Goal: Information Seeking & Learning: Learn about a topic

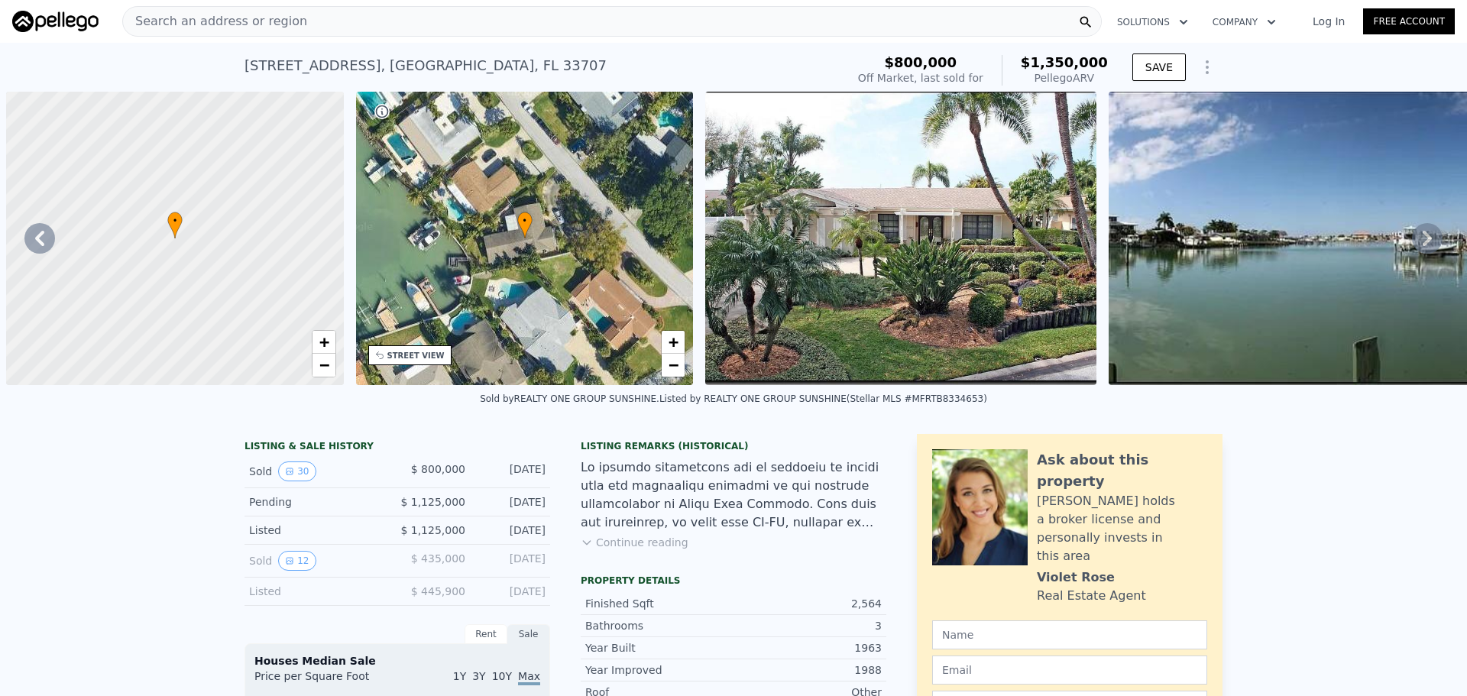
scroll to position [0, 10451]
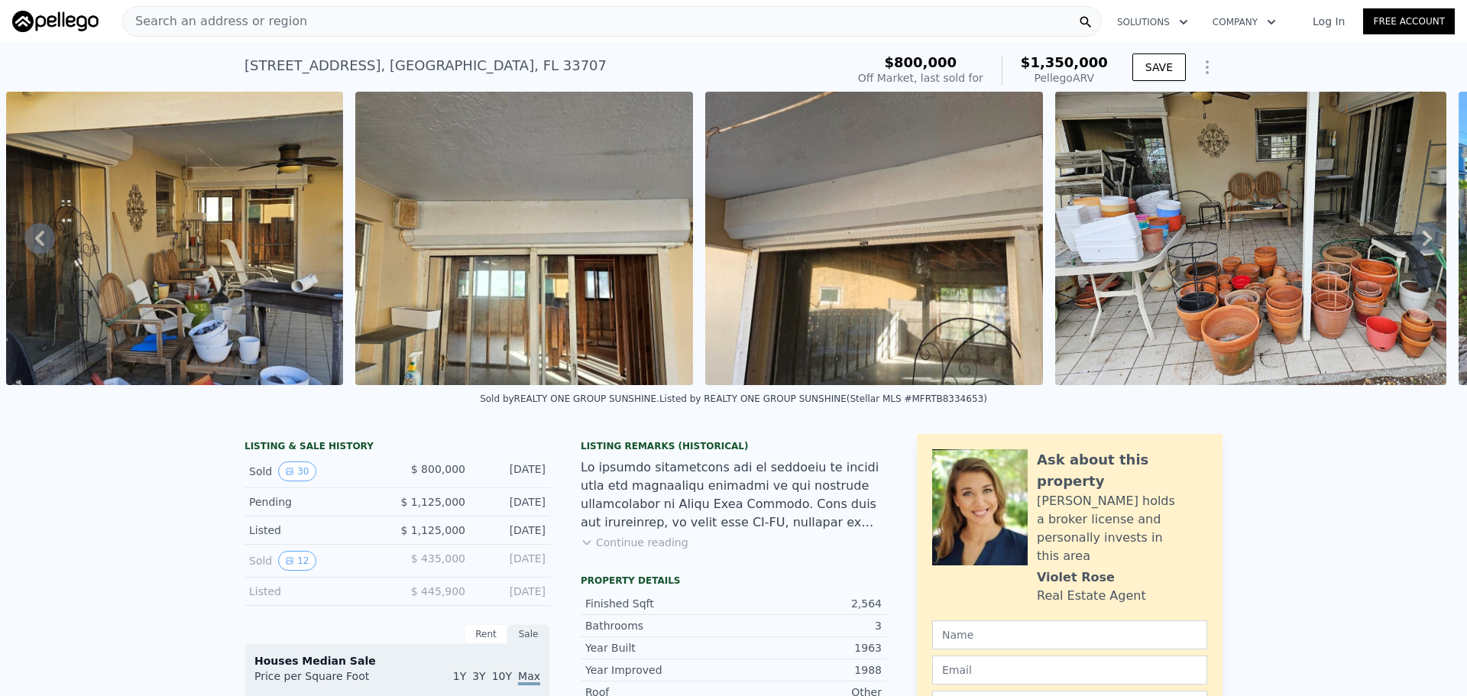
click at [542, 32] on div "Search an address or region" at bounding box center [611, 21] width 979 height 31
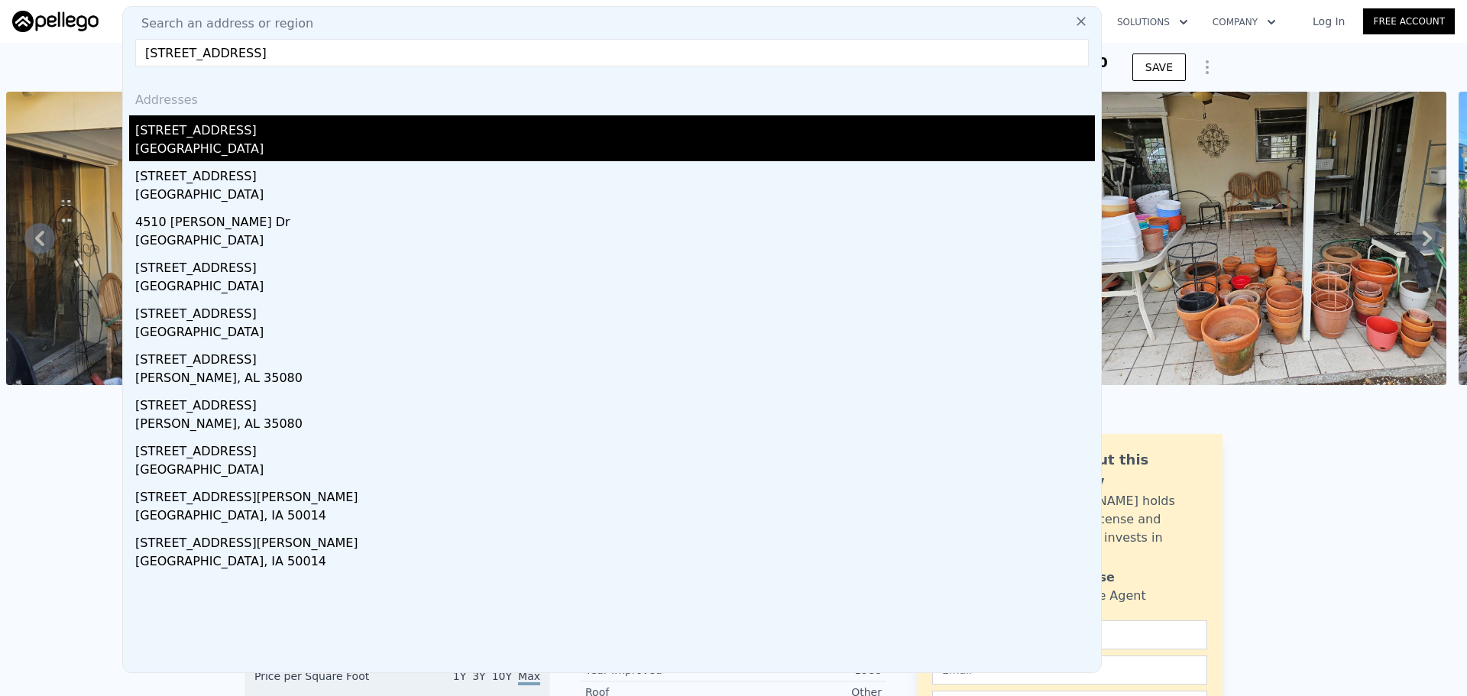
type input "[STREET_ADDRESS]"
click at [165, 141] on div "[GEOGRAPHIC_DATA]" at bounding box center [615, 150] width 960 height 21
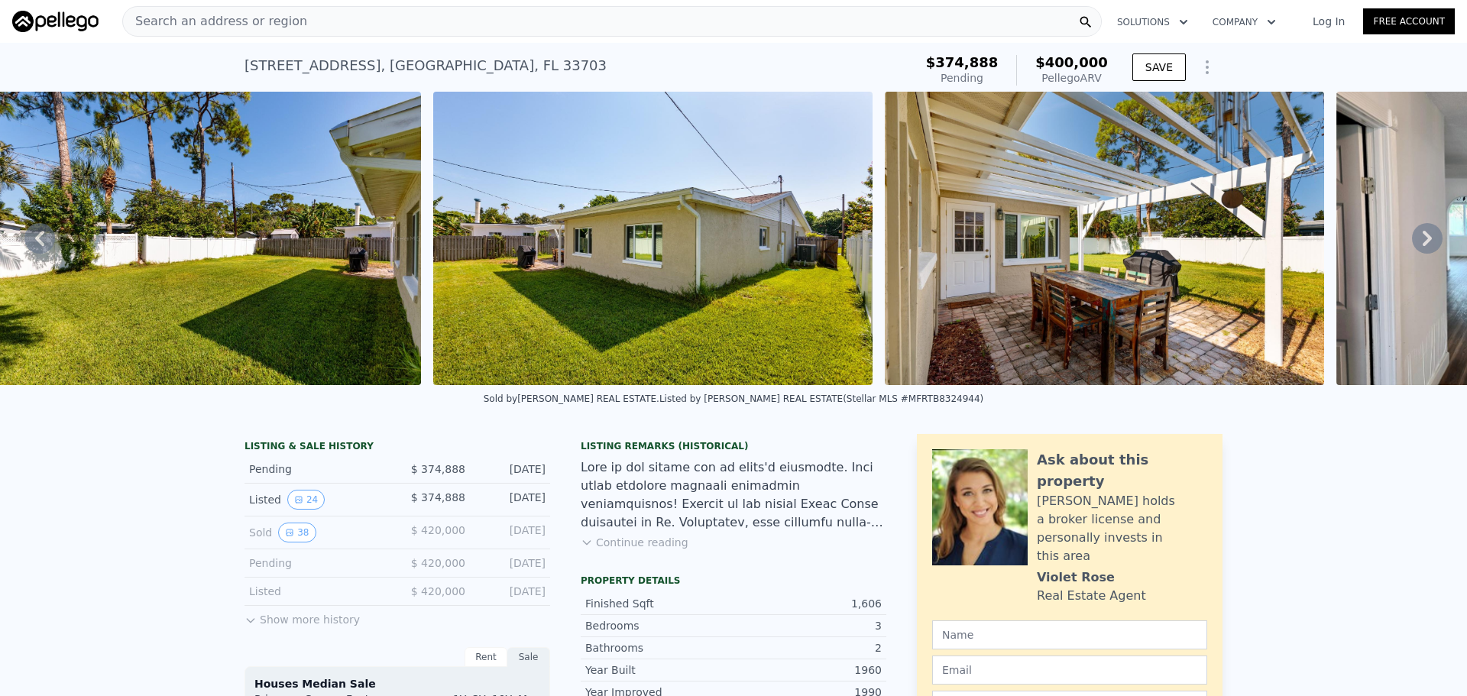
scroll to position [0, 2507]
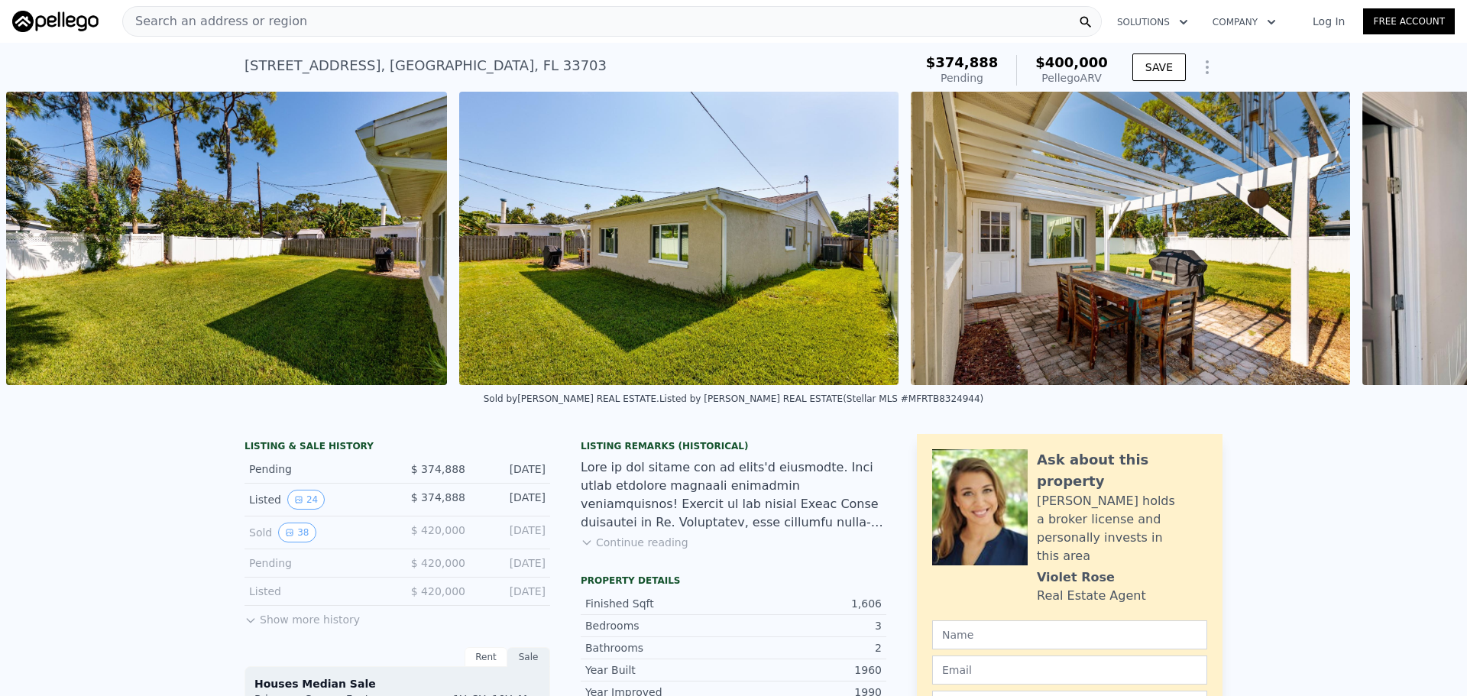
click at [688, 306] on img at bounding box center [678, 238] width 439 height 293
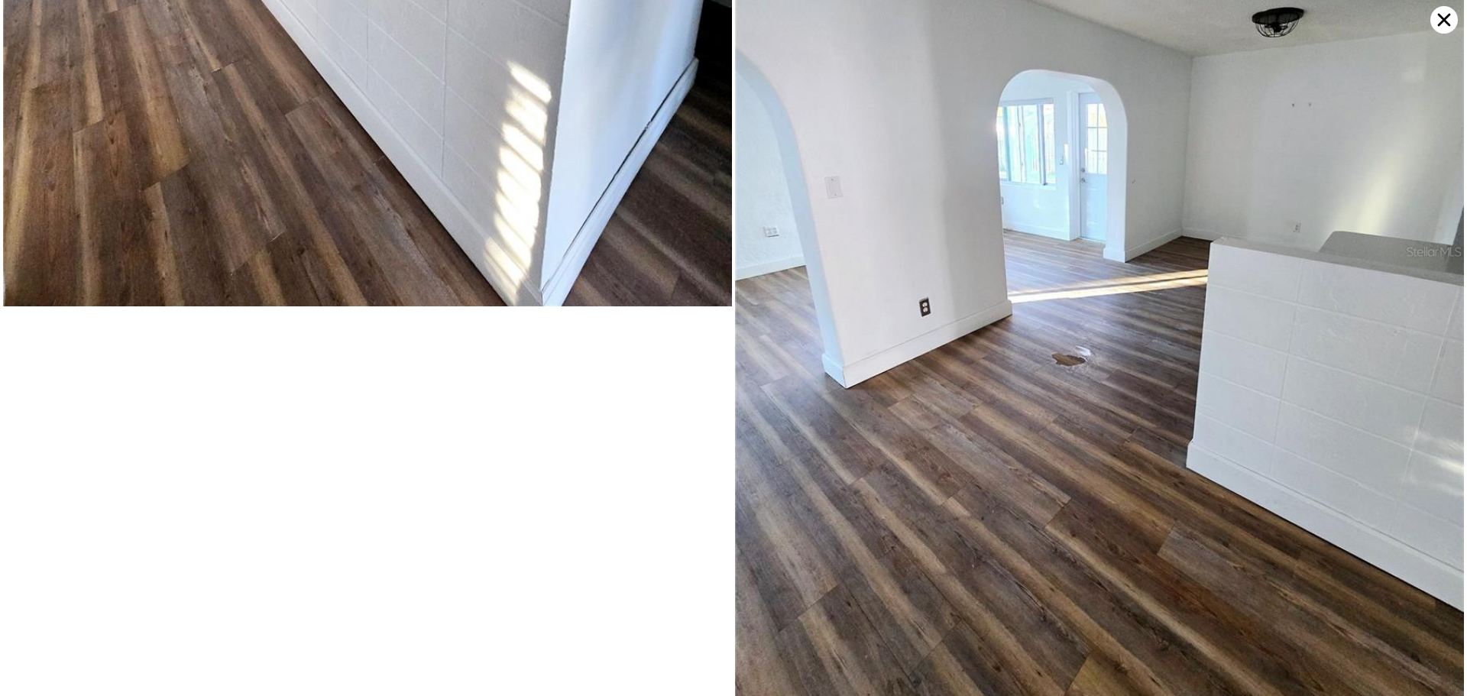
scroll to position [9082, 0]
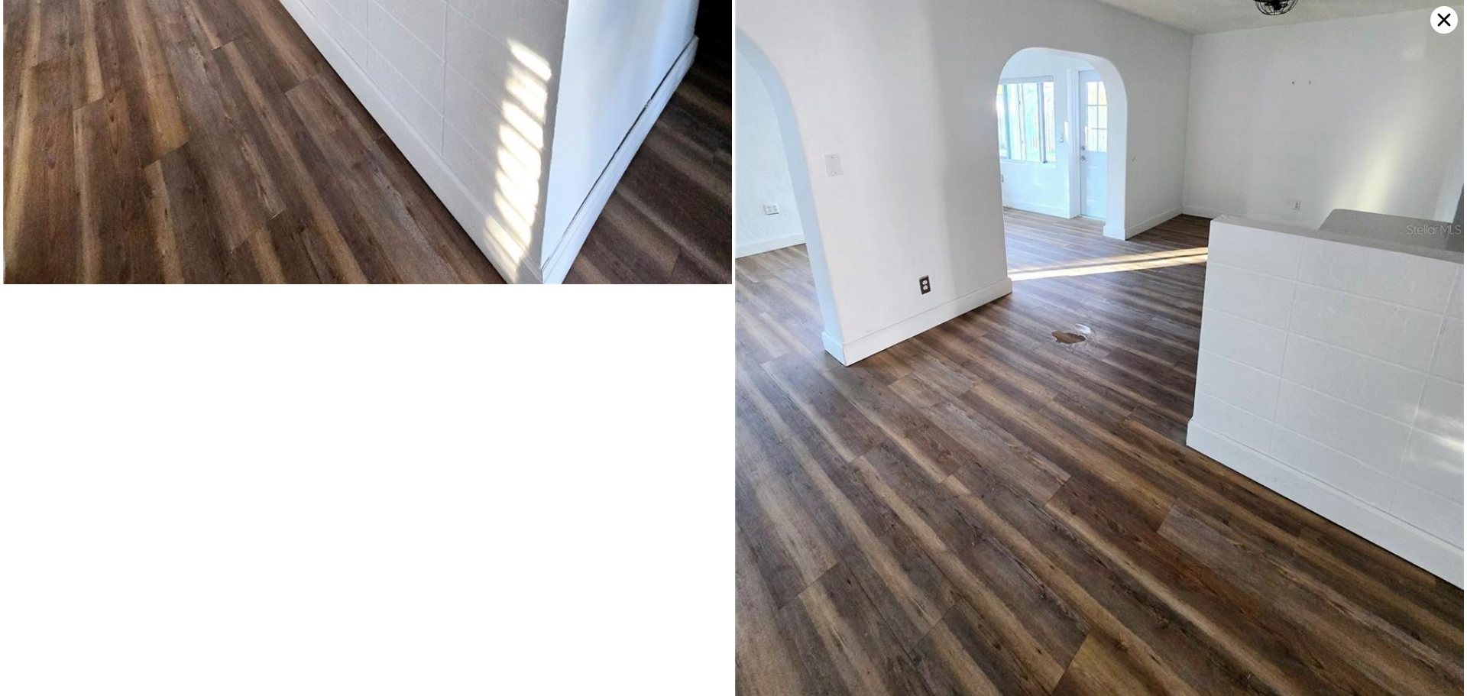
click at [1438, 22] on icon at bounding box center [1444, 20] width 28 height 28
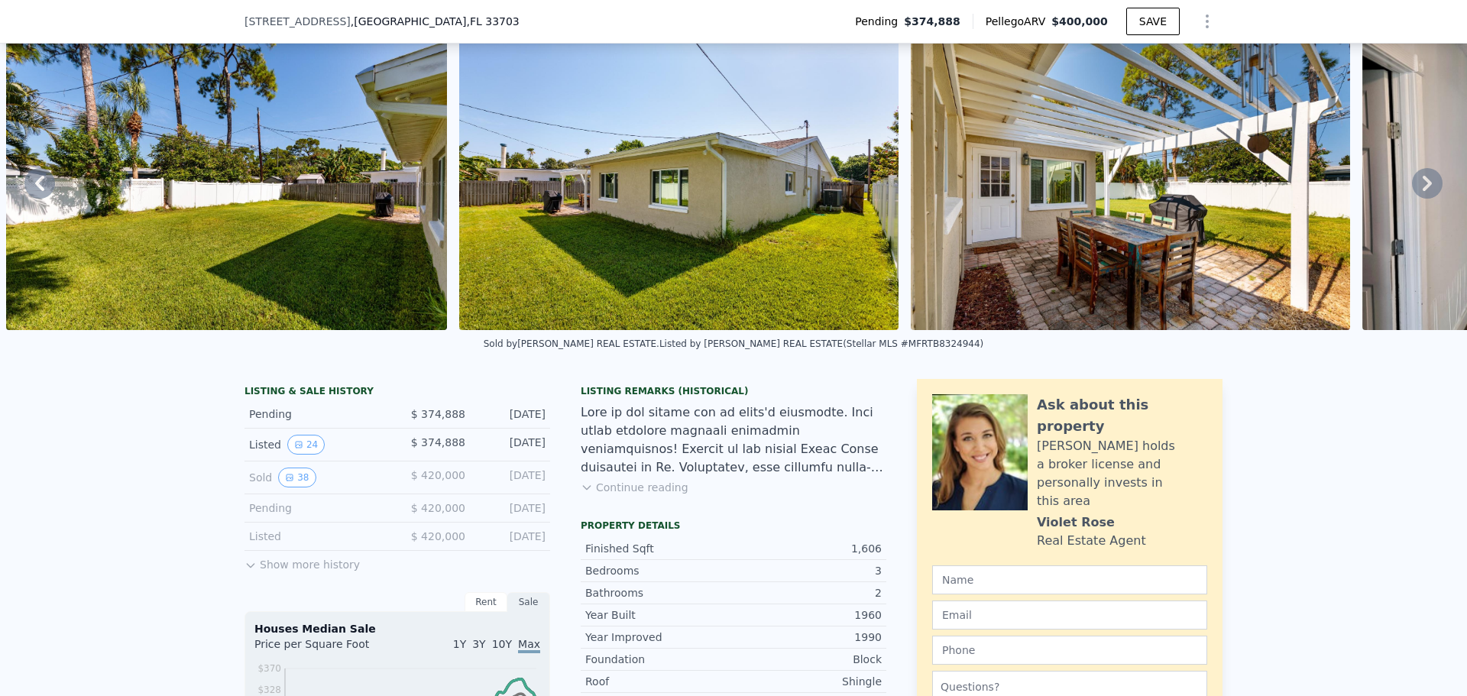
scroll to position [71, 0]
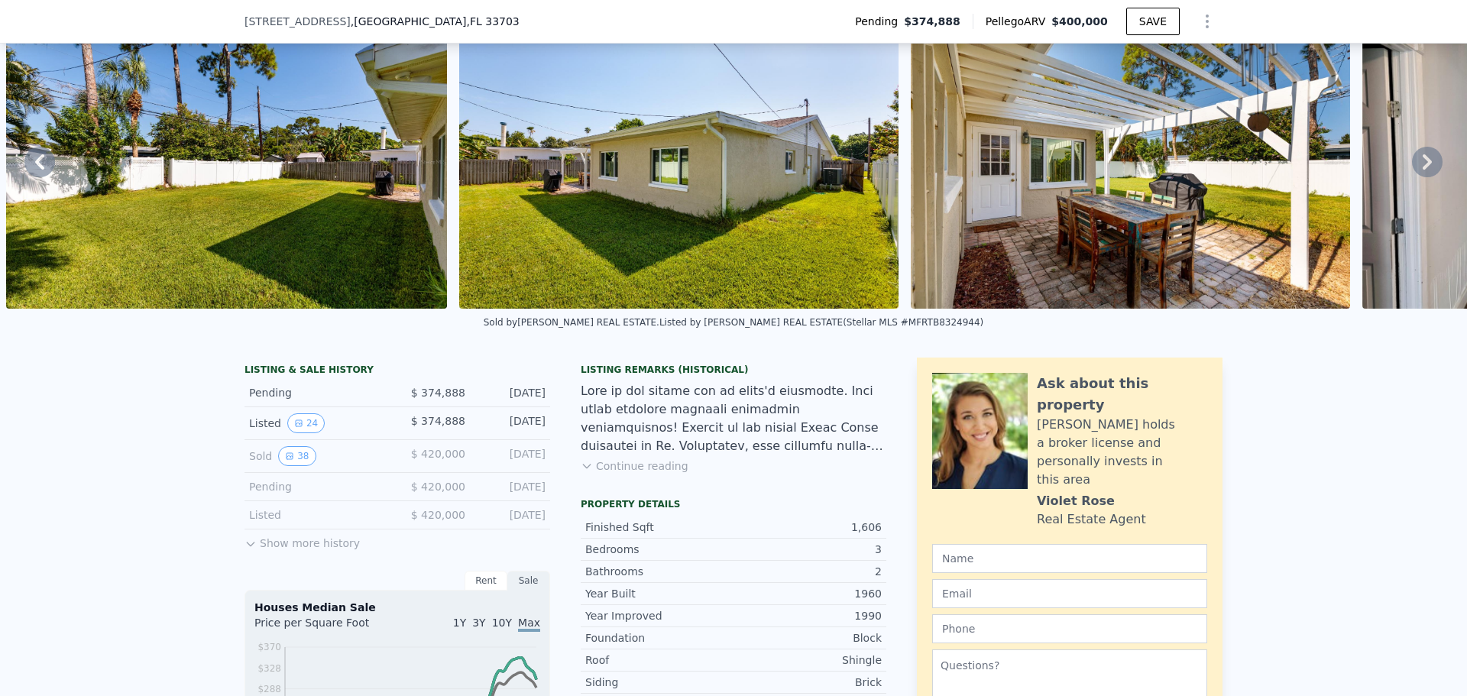
click at [584, 472] on icon at bounding box center [587, 466] width 12 height 12
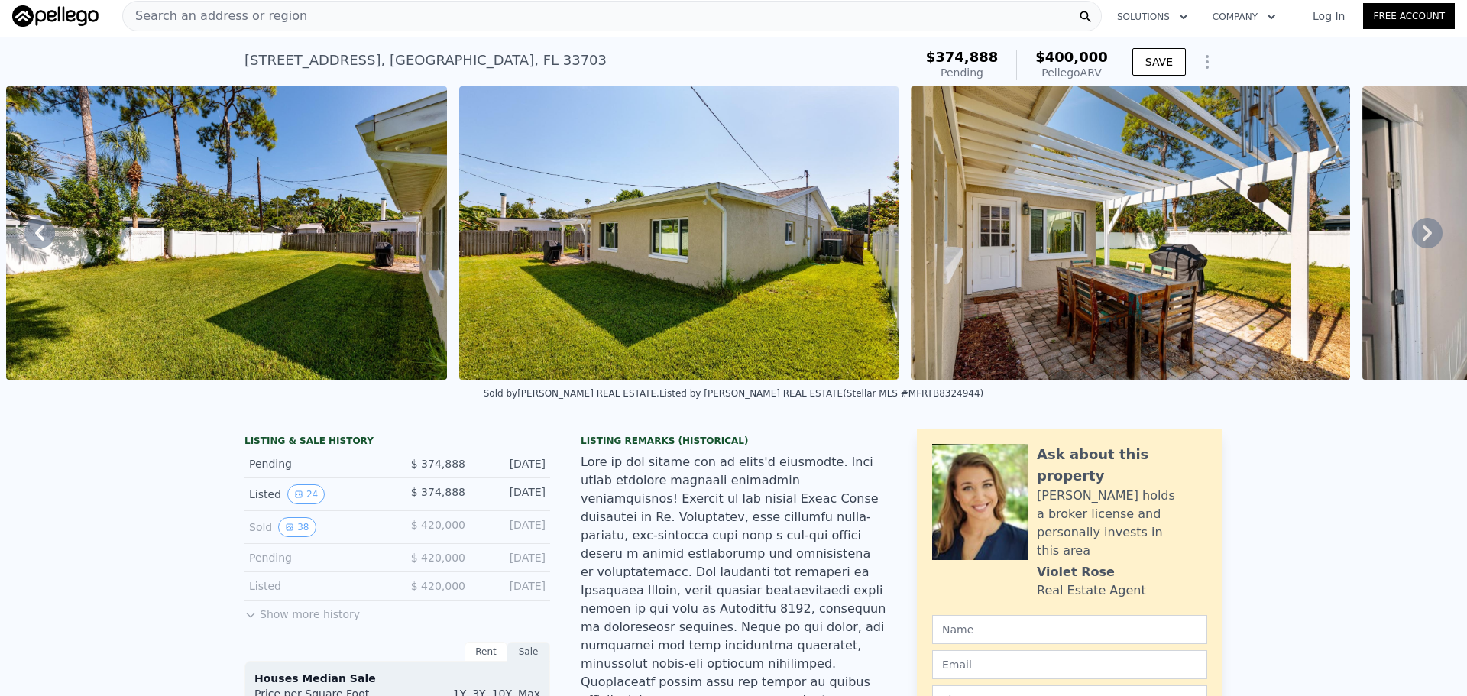
scroll to position [0, 0]
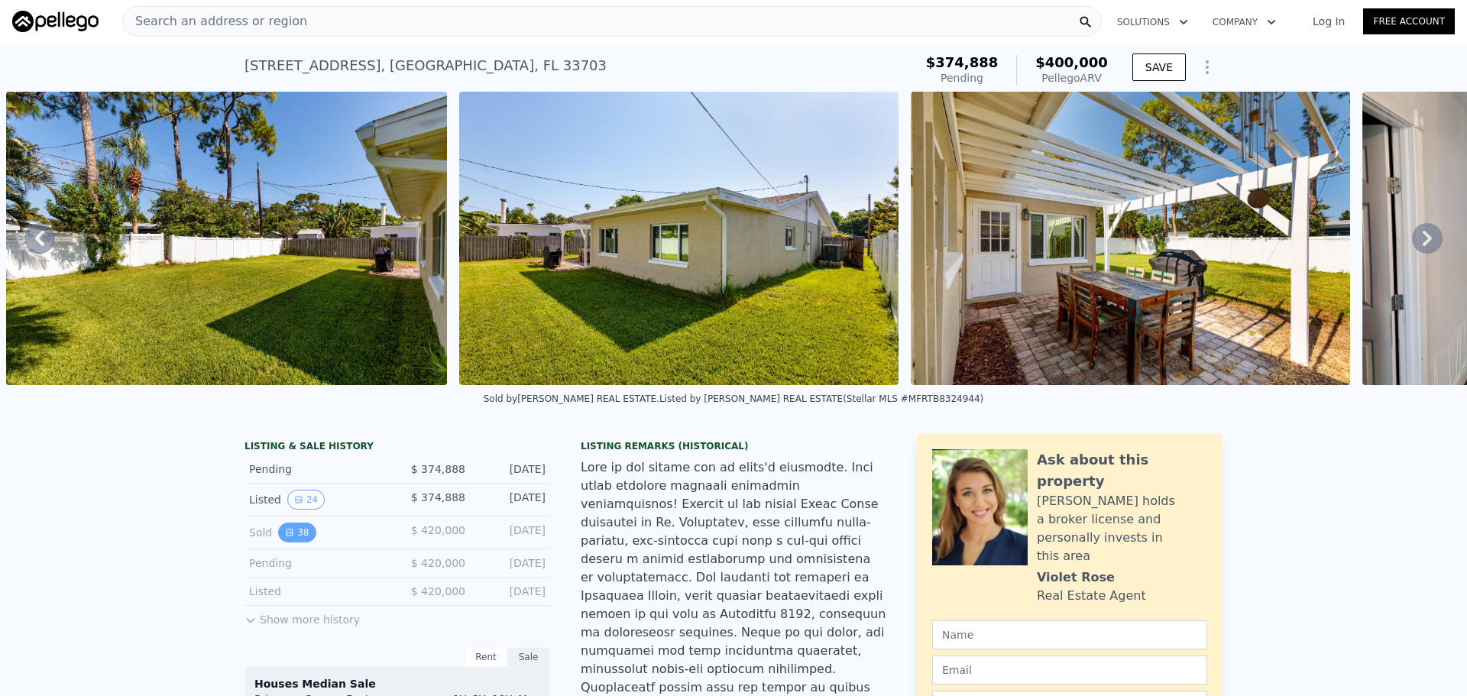
click at [287, 540] on button "38" at bounding box center [296, 533] width 37 height 20
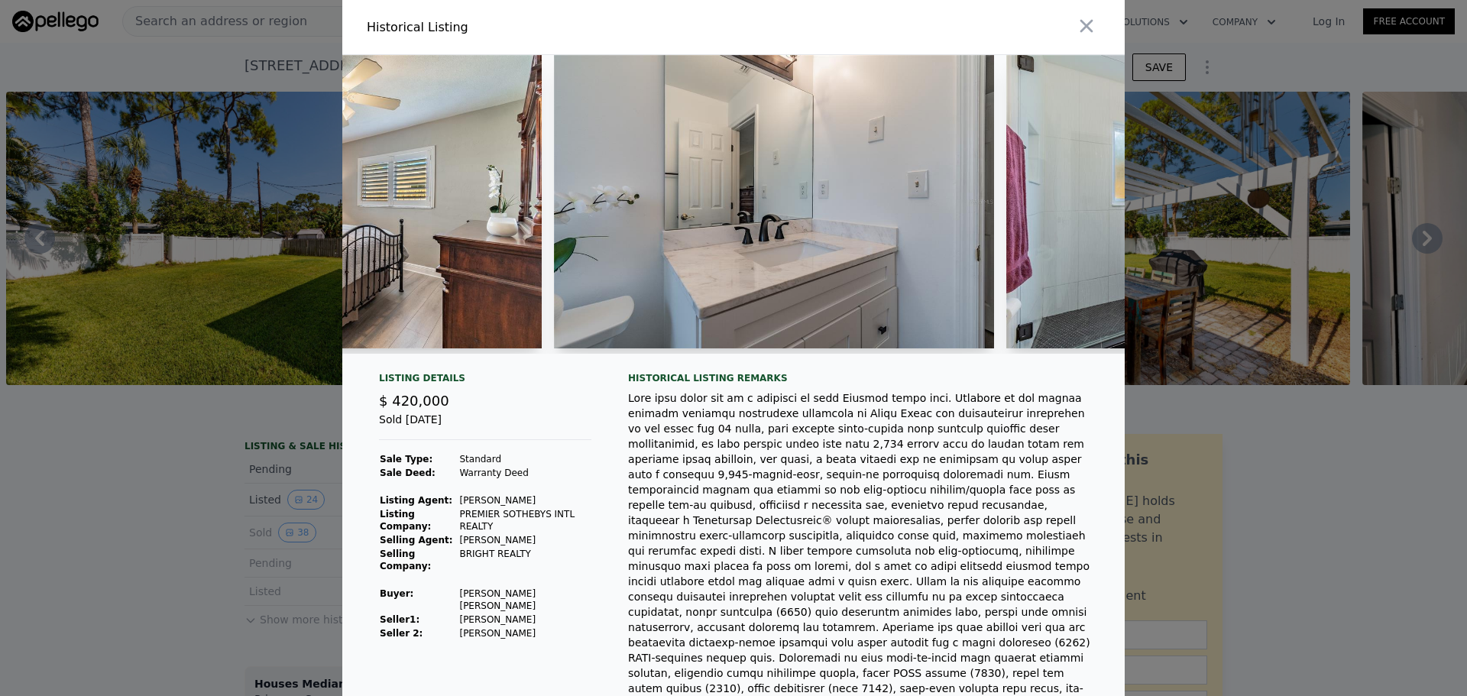
scroll to position [0, 7262]
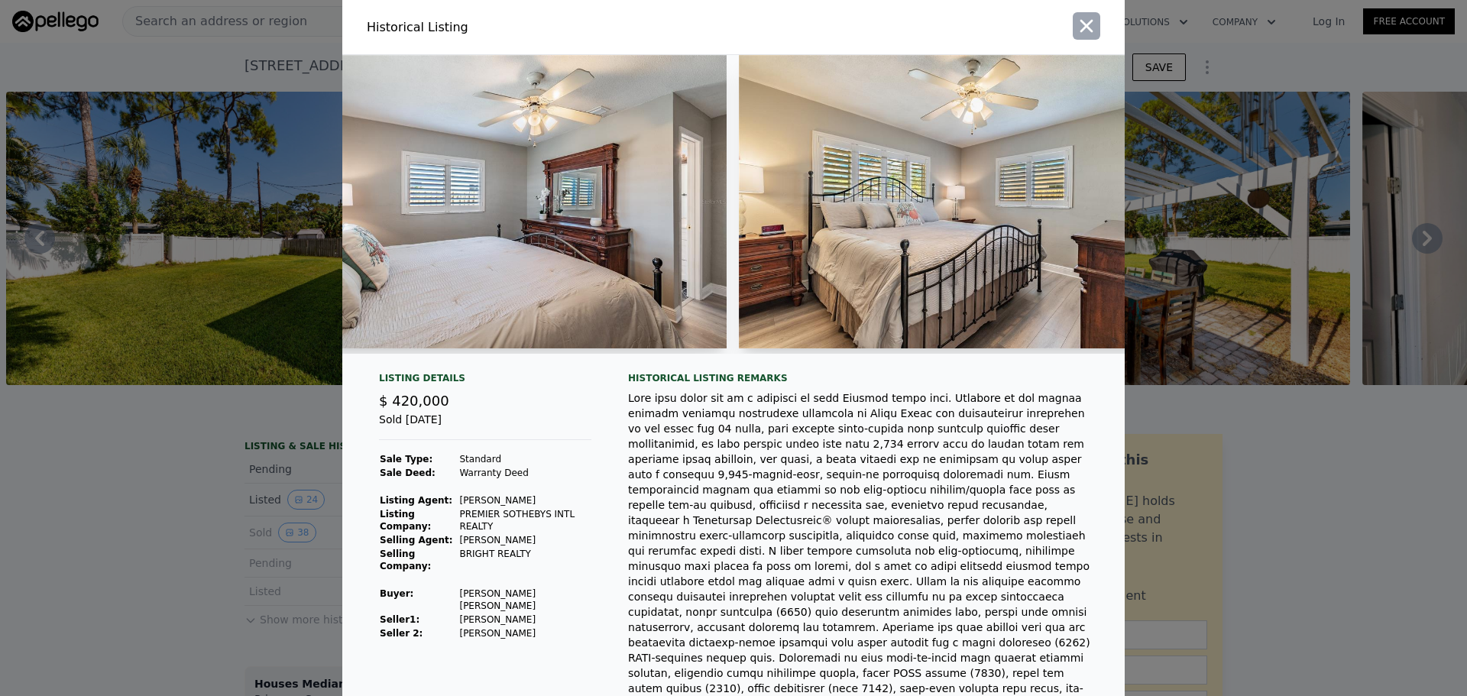
click at [1079, 21] on icon "button" at bounding box center [1086, 25] width 21 height 21
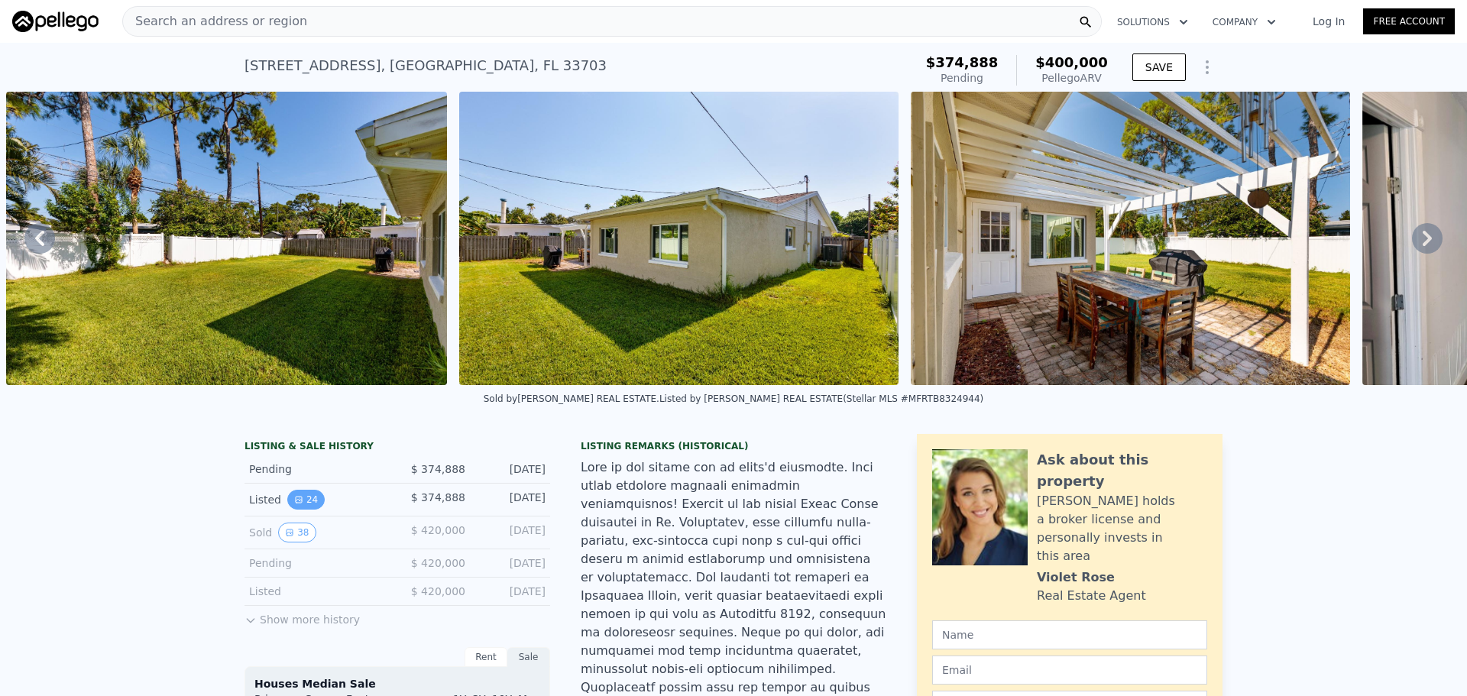
click at [303, 510] on button "24" at bounding box center [305, 500] width 37 height 20
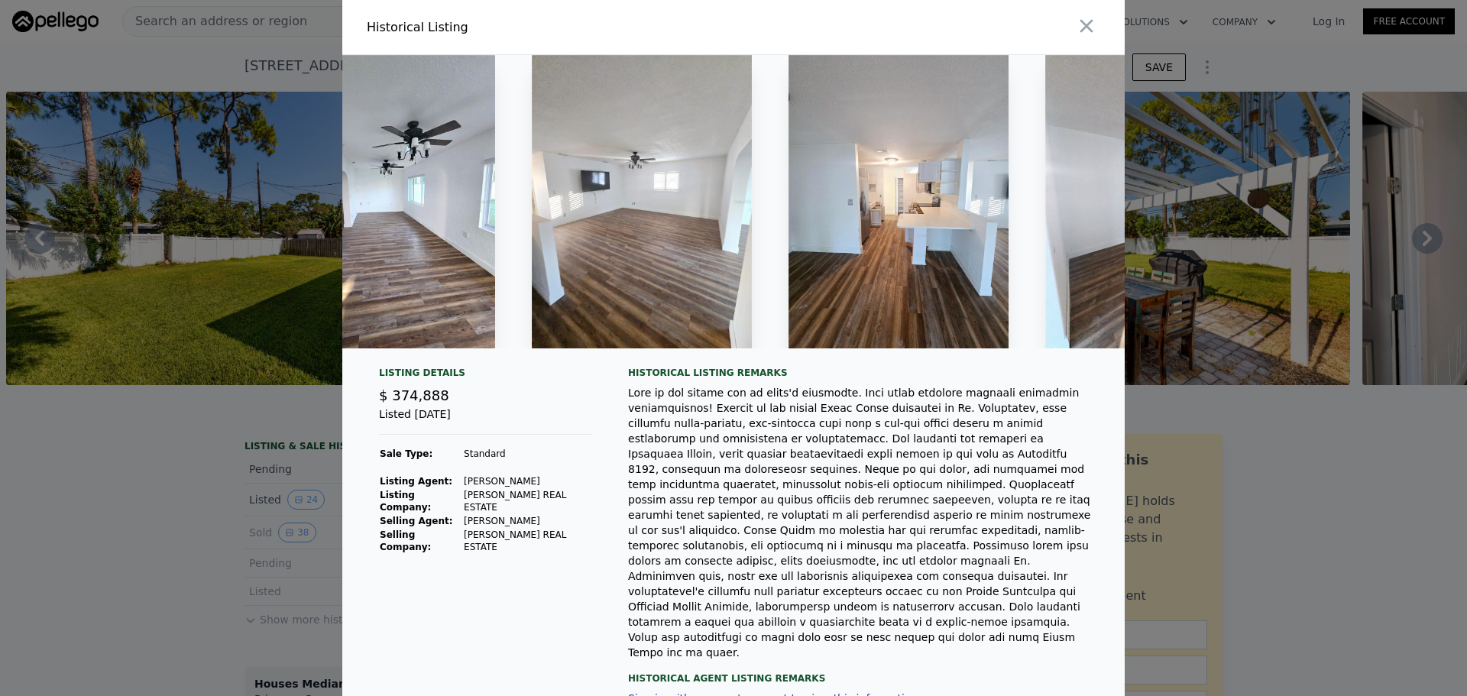
scroll to position [0, 4260]
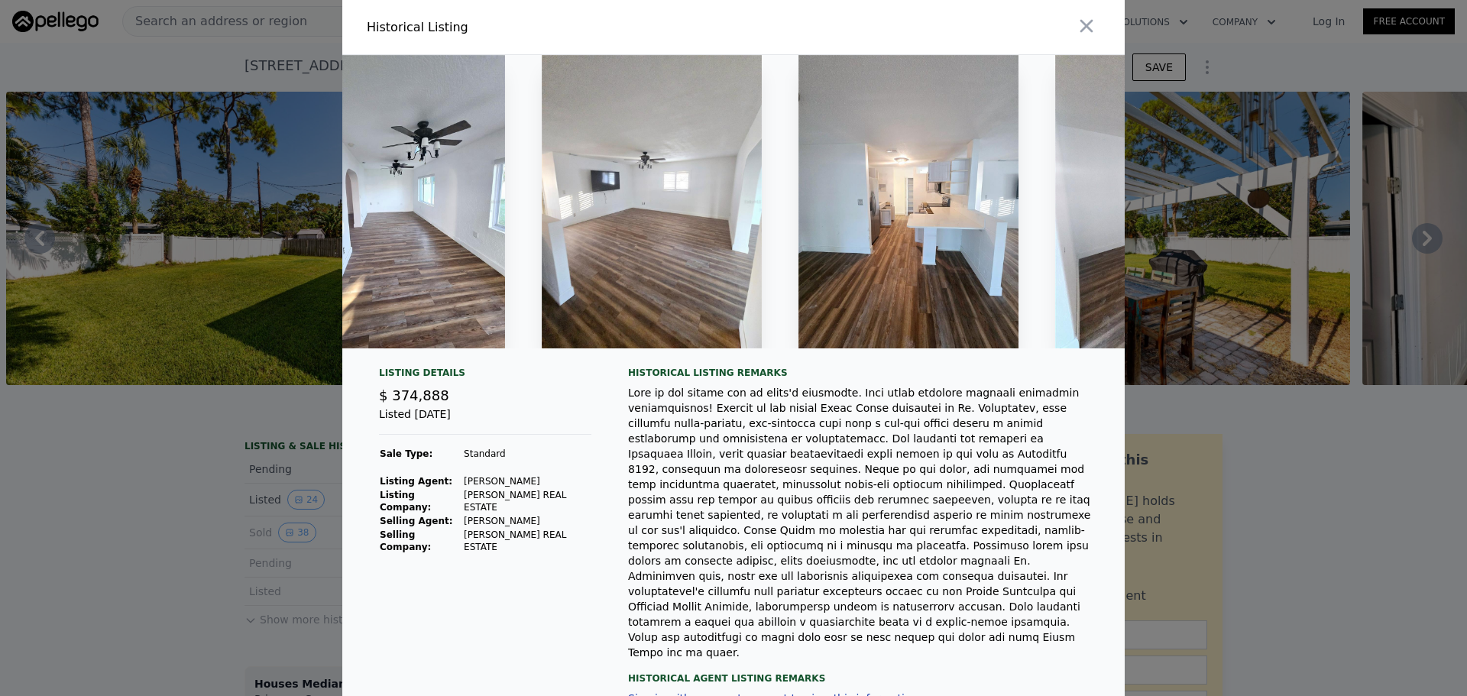
click at [924, 214] on img at bounding box center [908, 201] width 220 height 293
click at [881, 252] on img at bounding box center [908, 201] width 220 height 293
click at [1085, 30] on icon "button" at bounding box center [1086, 26] width 13 height 13
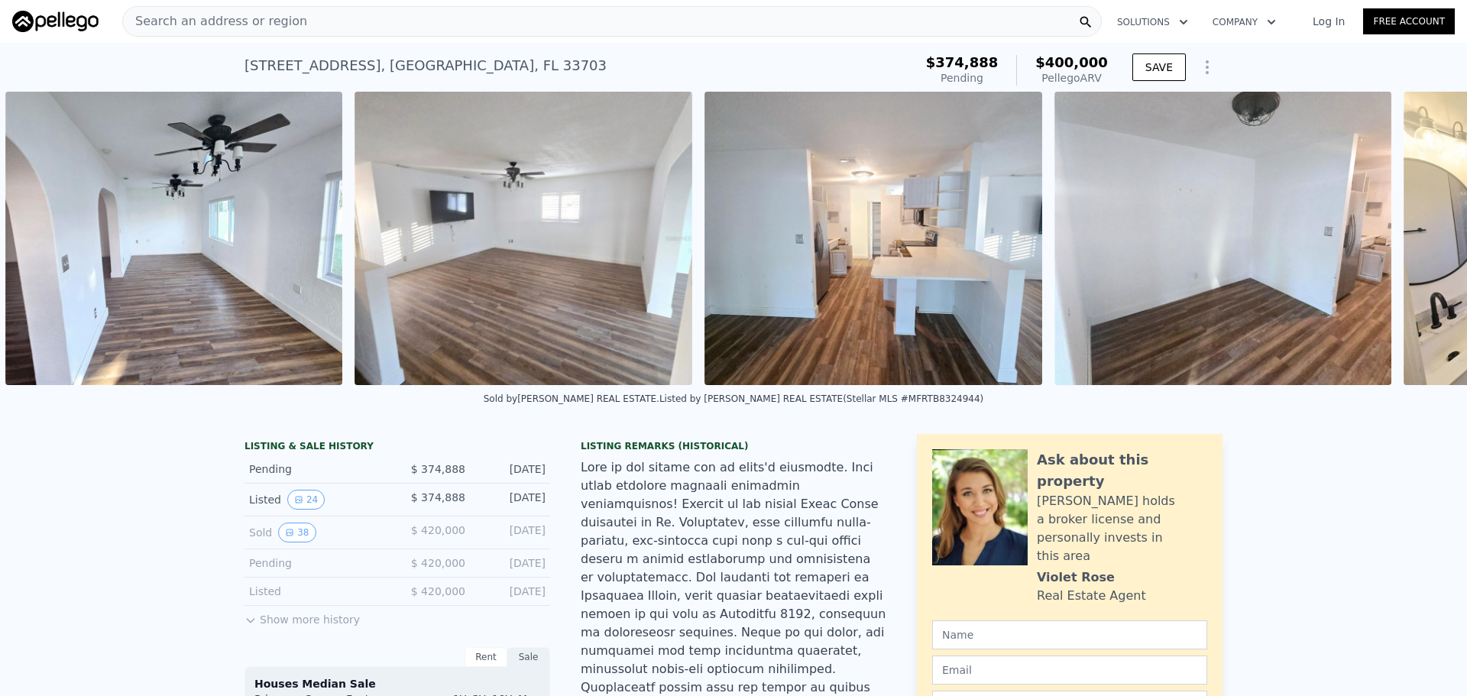
scroll to position [0, 5262]
click at [876, 251] on img at bounding box center [874, 238] width 338 height 293
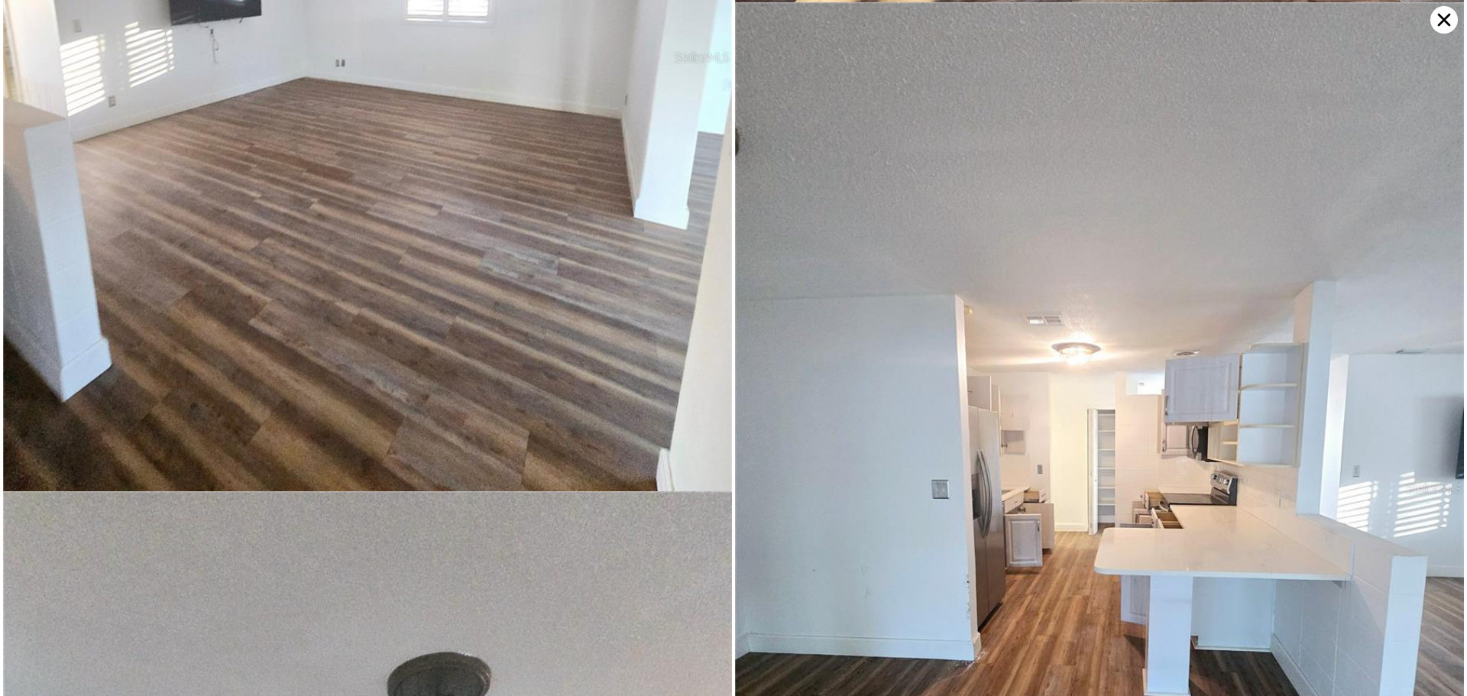
scroll to position [4215, 0]
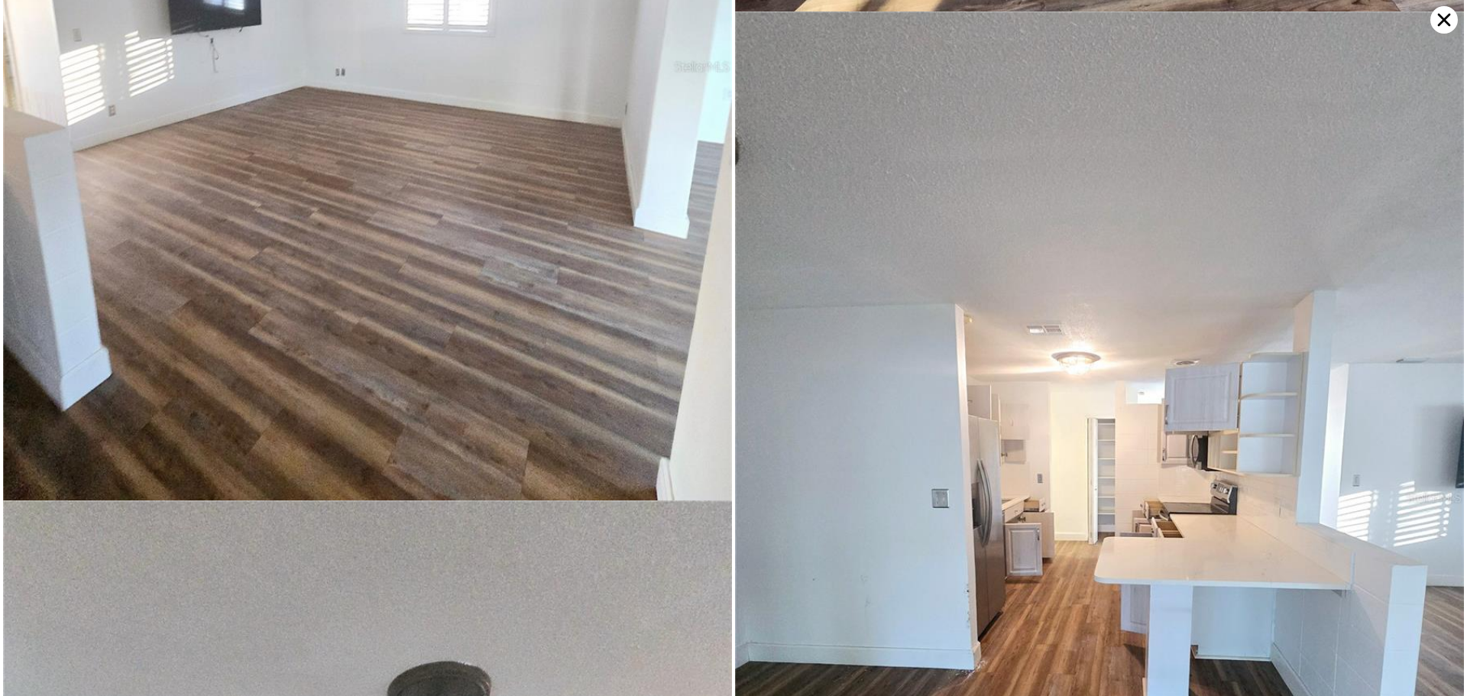
click at [1054, 433] on img at bounding box center [1099, 497] width 729 height 972
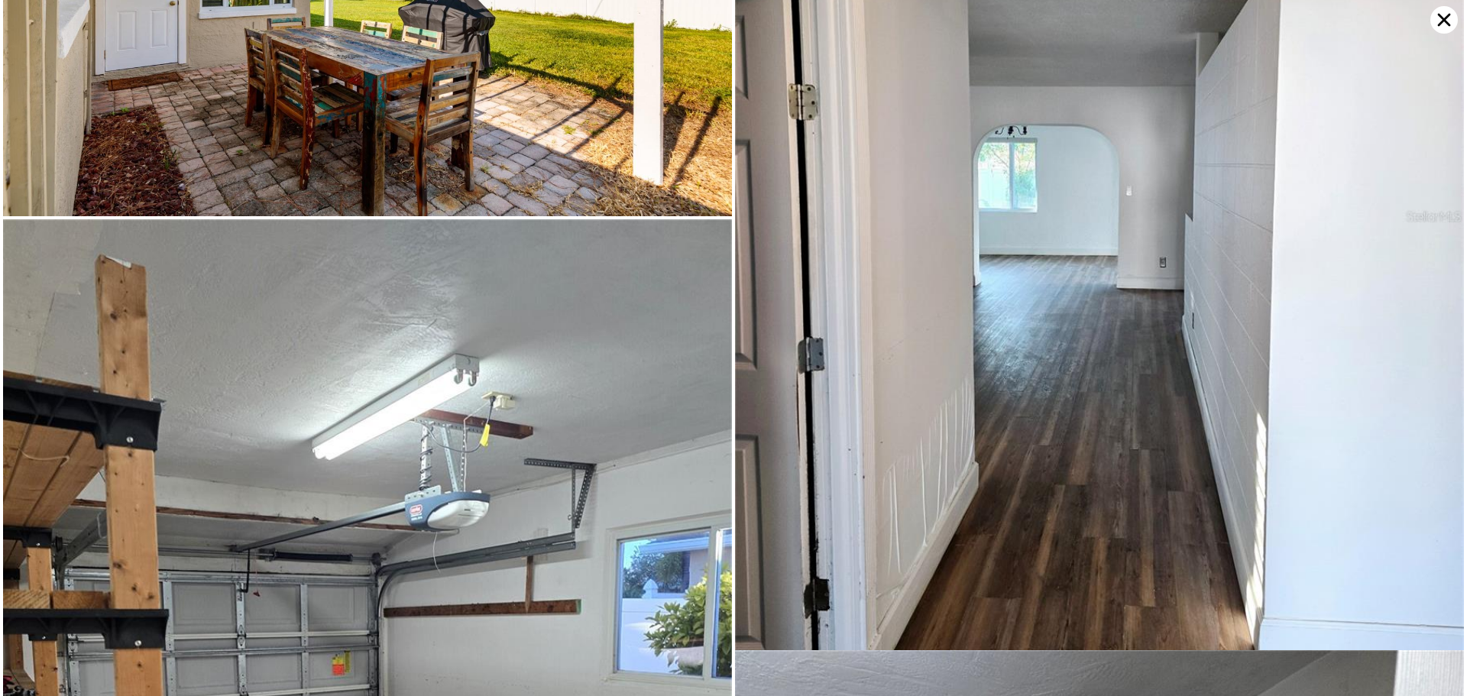
scroll to position [1724, 0]
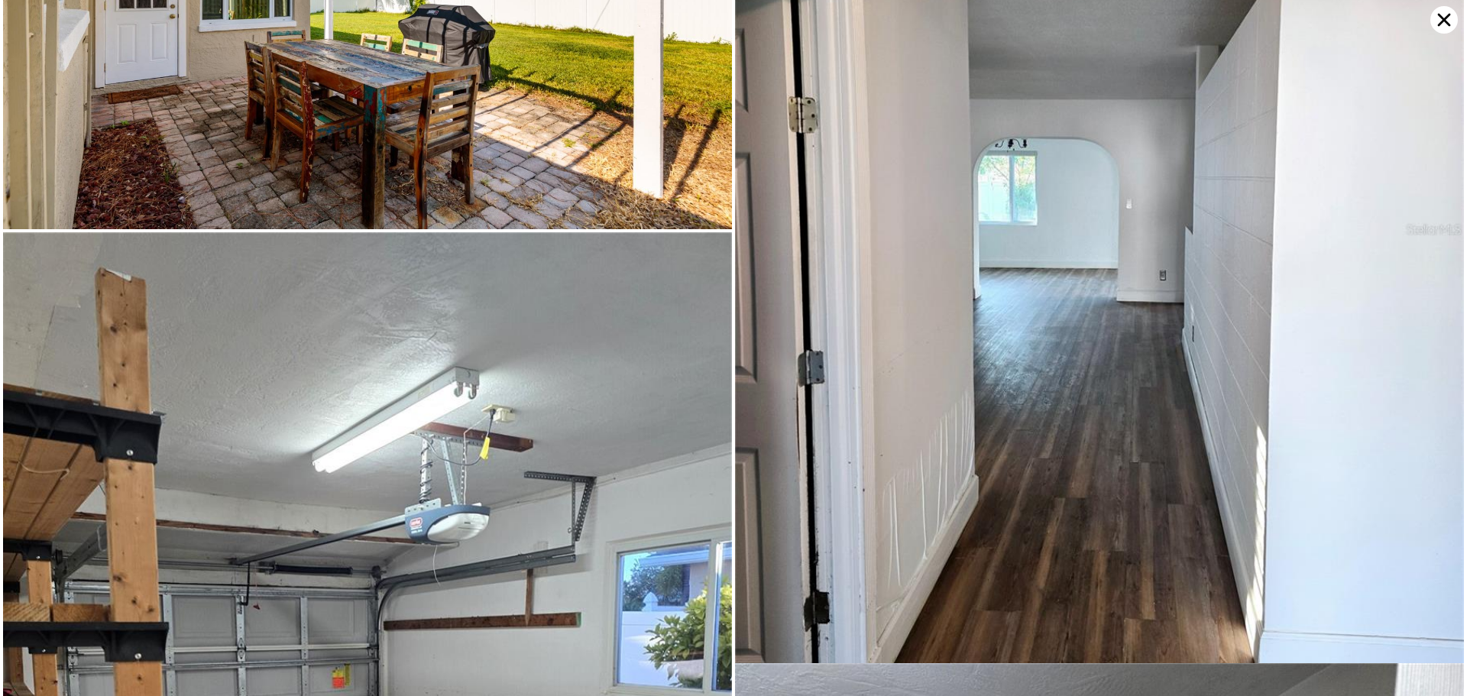
click at [1434, 21] on icon at bounding box center [1444, 20] width 28 height 28
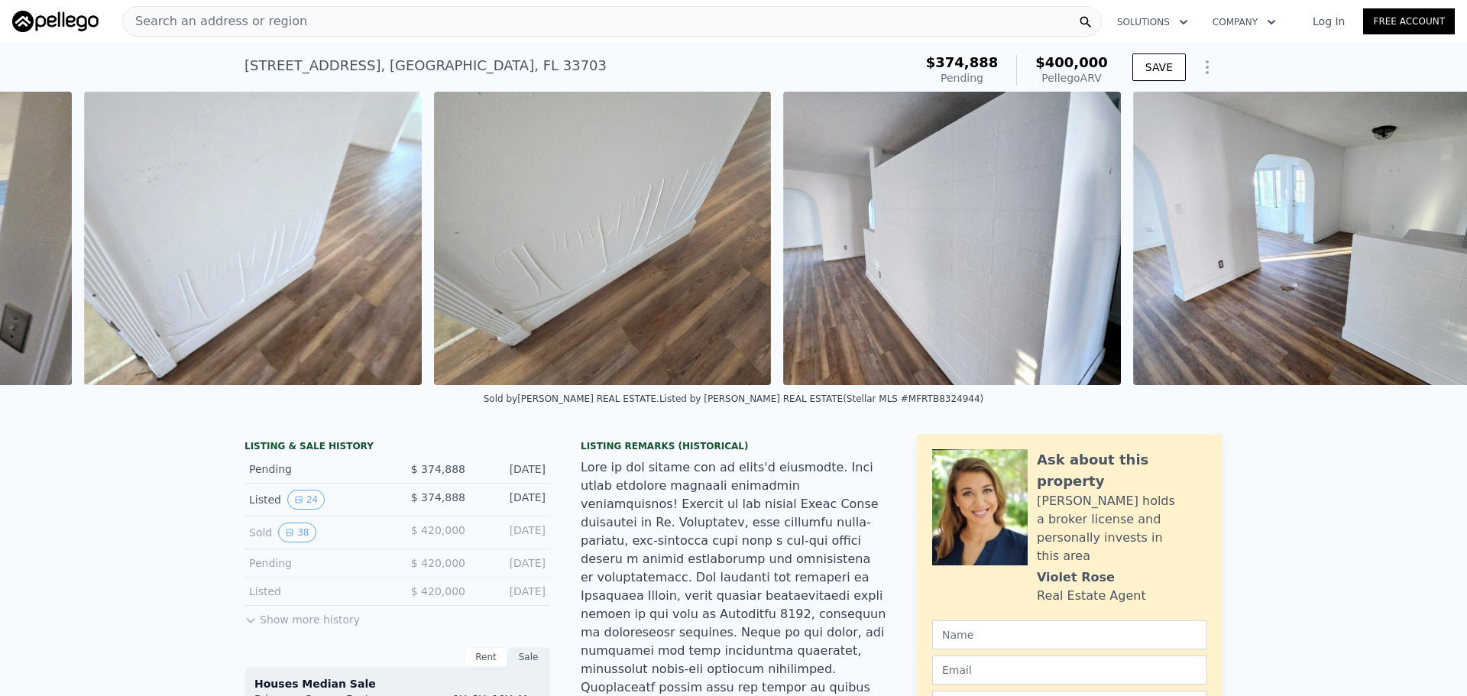
scroll to position [0, 8351]
